Goal: Task Accomplishment & Management: Complete application form

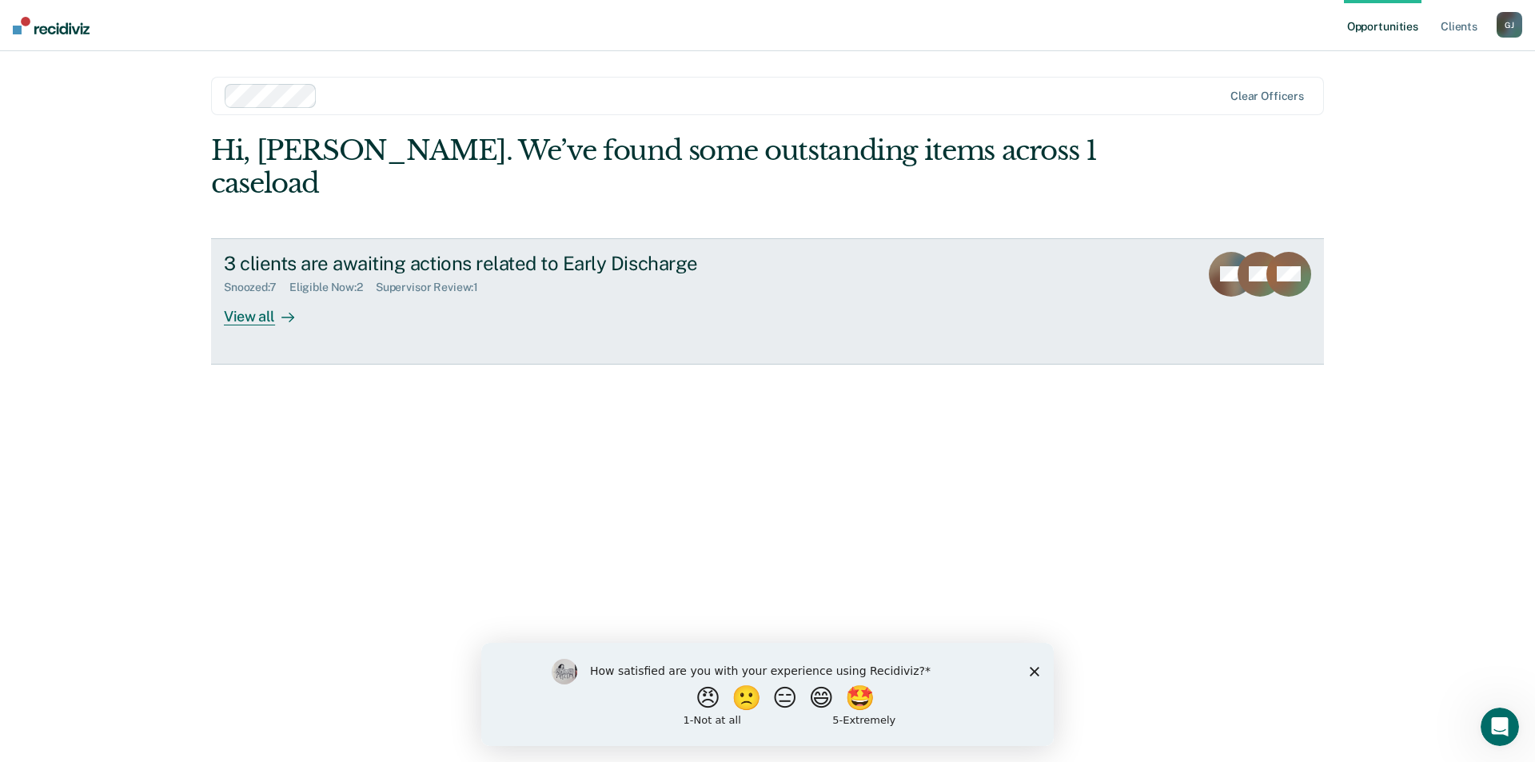
click at [242, 294] on div "View all" at bounding box center [269, 309] width 90 height 31
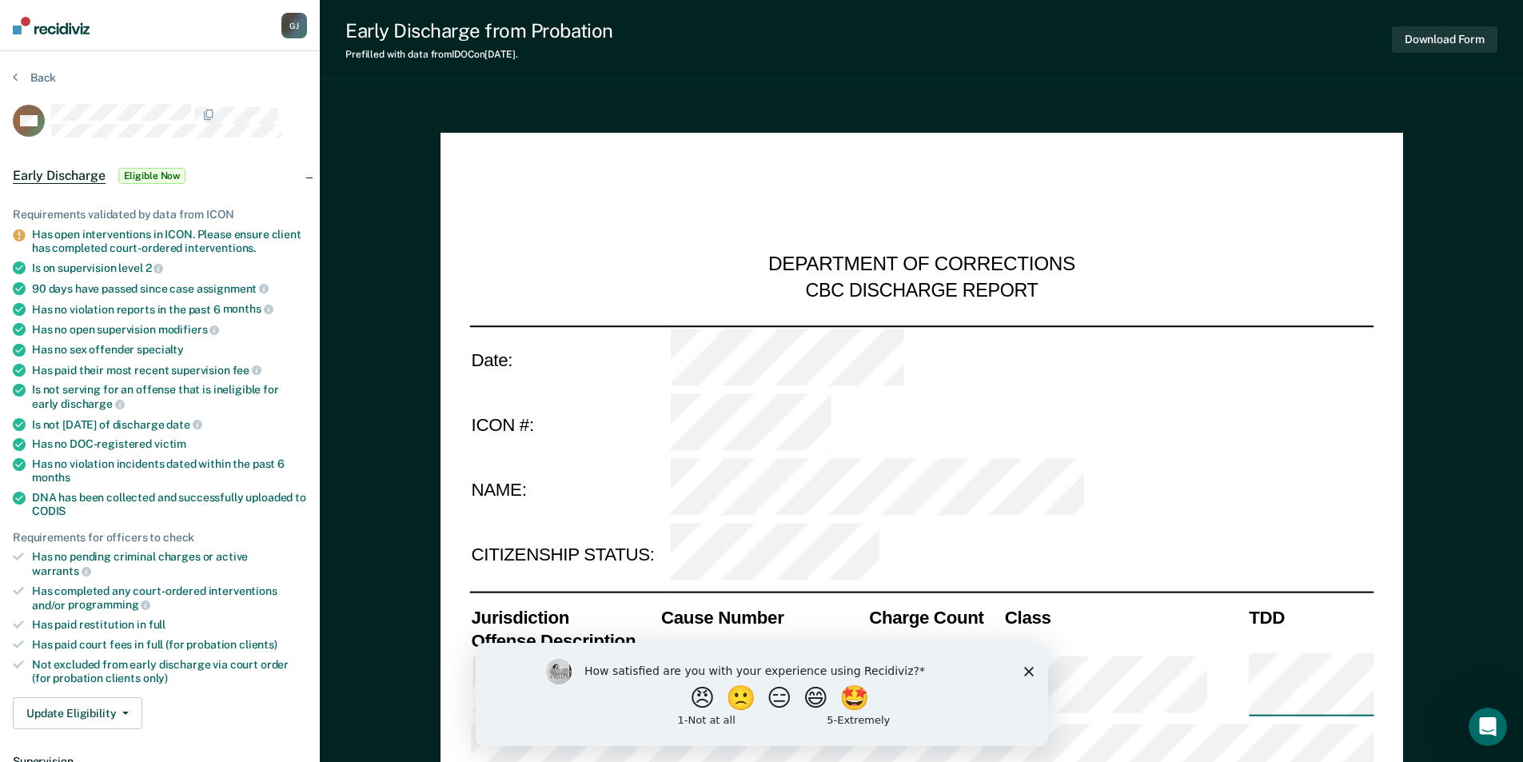
type textarea "x"
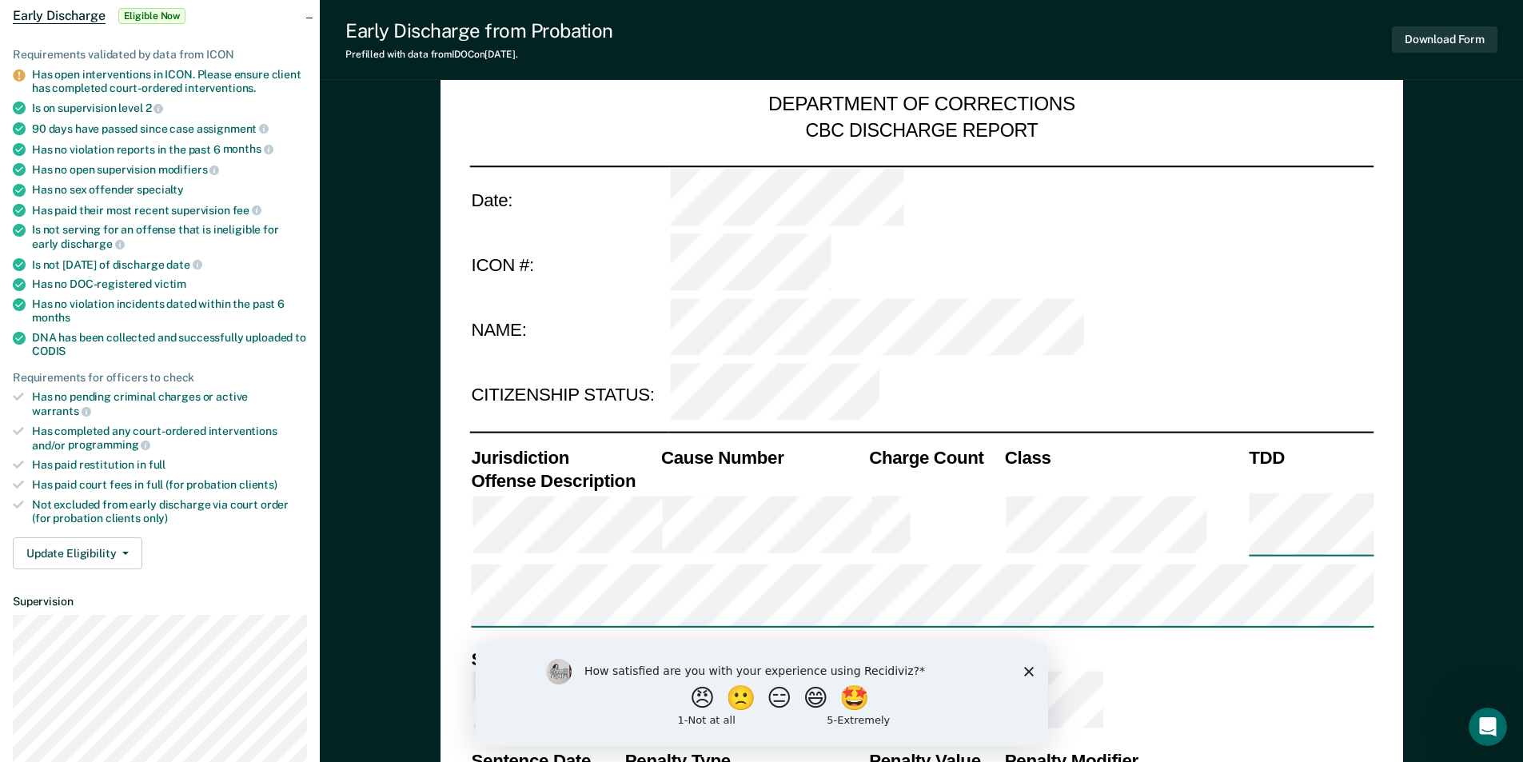
click at [1032, 672] on icon "Close survey" at bounding box center [1029, 671] width 10 height 10
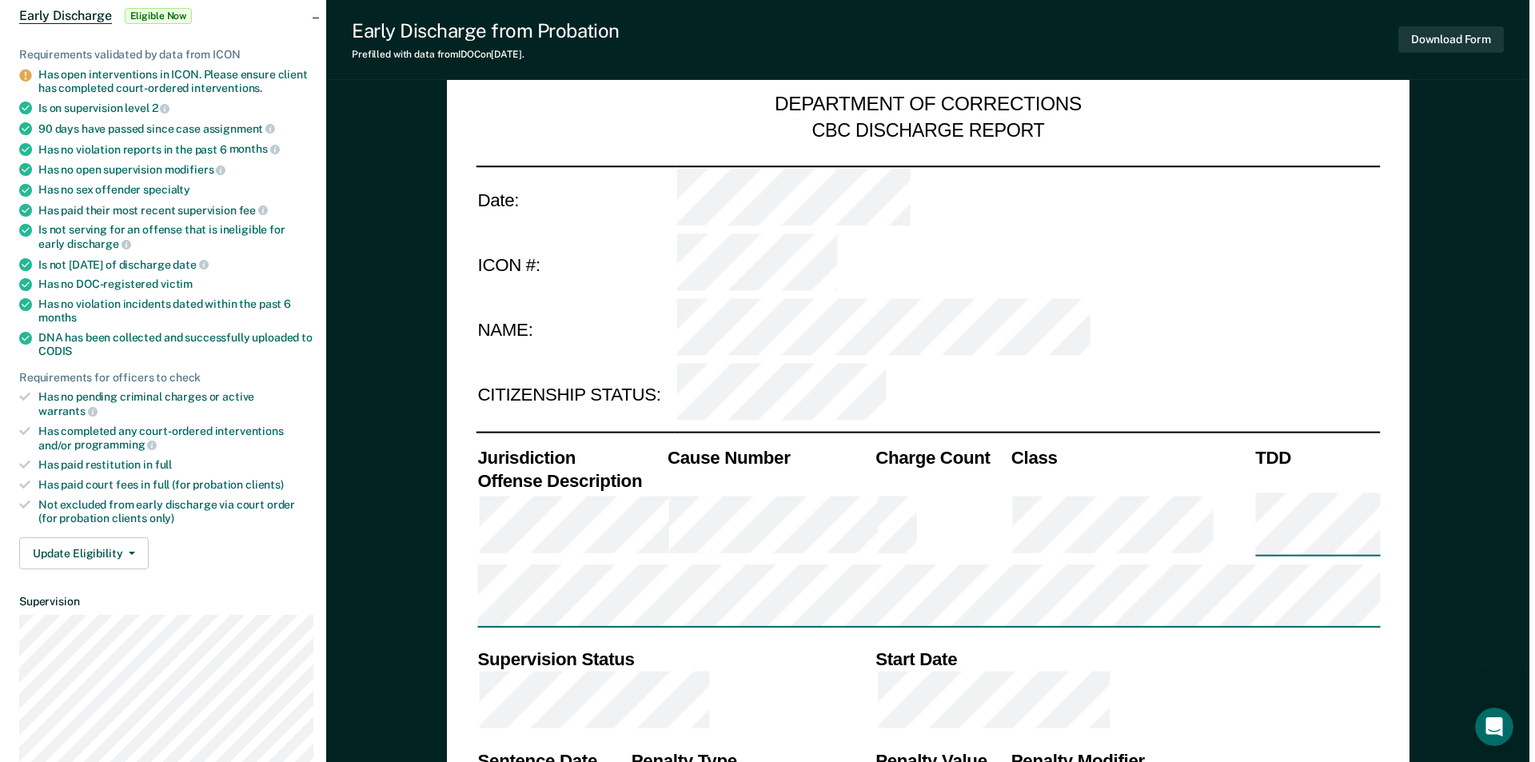
scroll to position [0, 0]
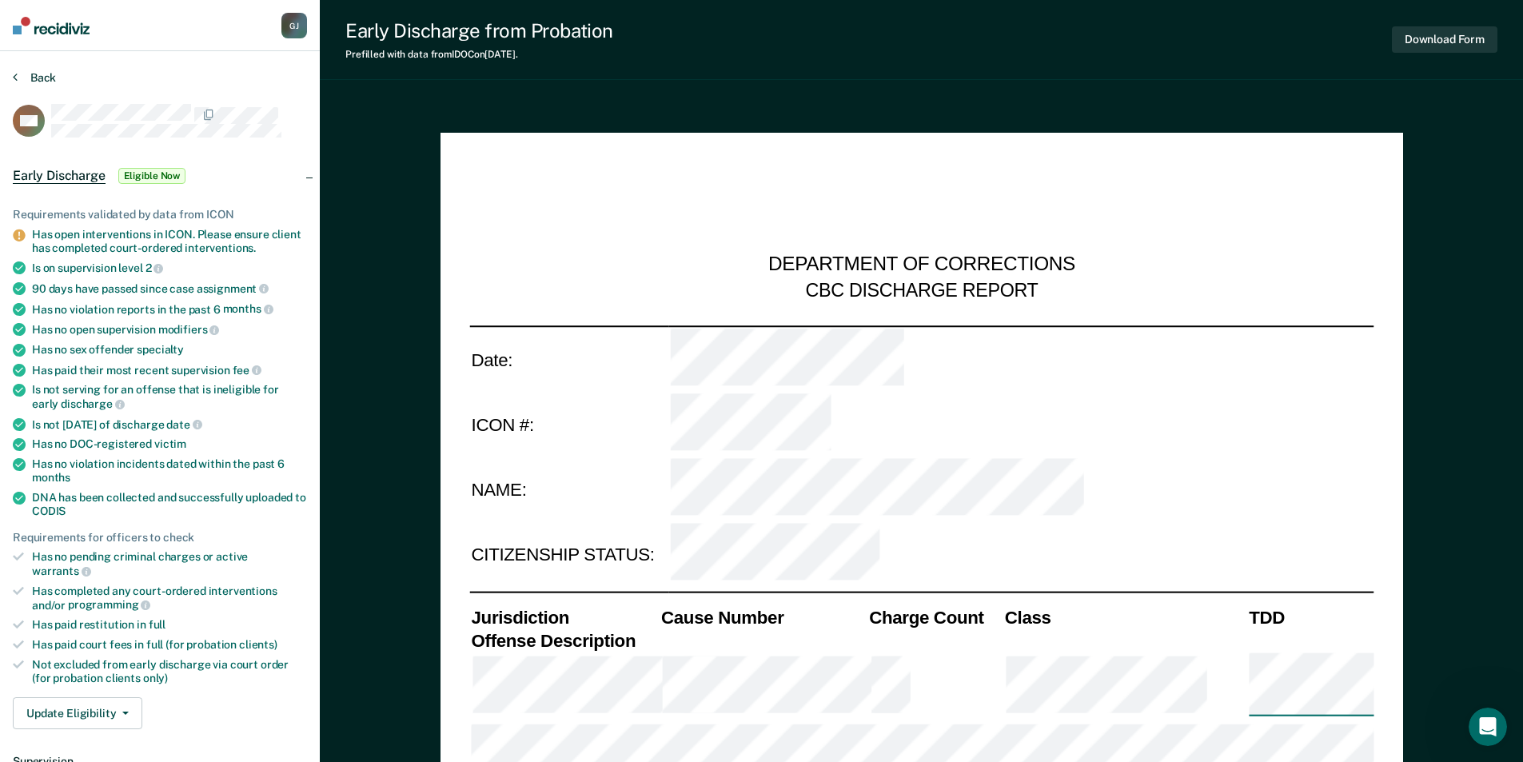
click at [15, 75] on icon at bounding box center [15, 76] width 5 height 13
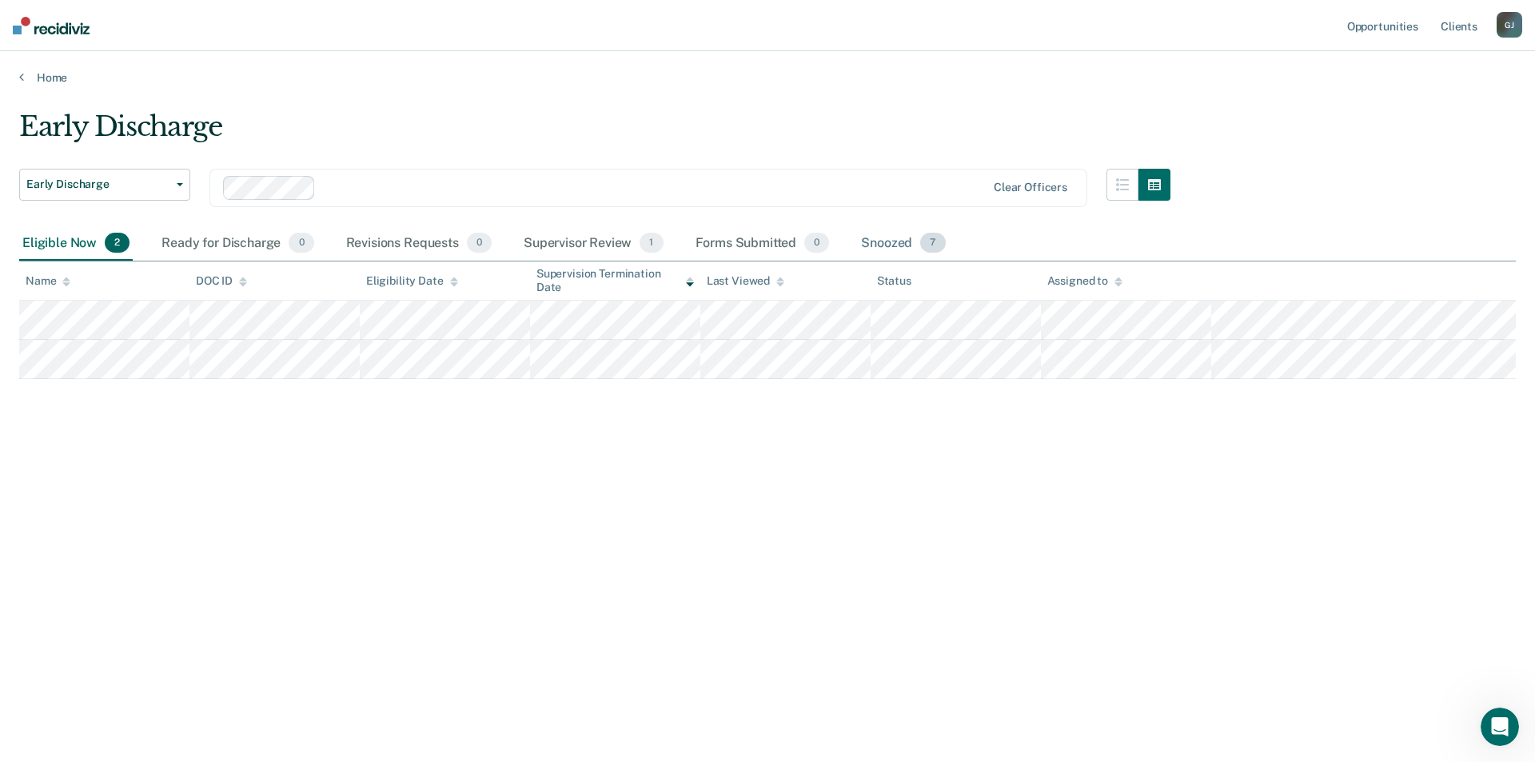
click at [900, 245] on div "Snoozed 7" at bounding box center [903, 243] width 90 height 35
